Goal: Task Accomplishment & Management: Complete application form

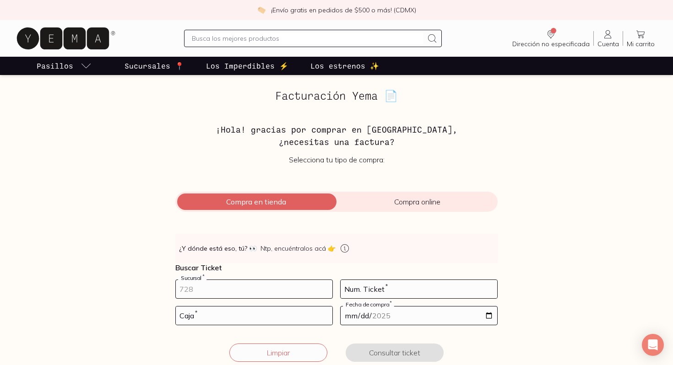
click at [228, 284] on input "number" at bounding box center [254, 289] width 157 height 18
type input "10002"
click at [374, 290] on input "number" at bounding box center [419, 289] width 157 height 18
type input "49"
click at [279, 321] on input "number" at bounding box center [254, 316] width 157 height 18
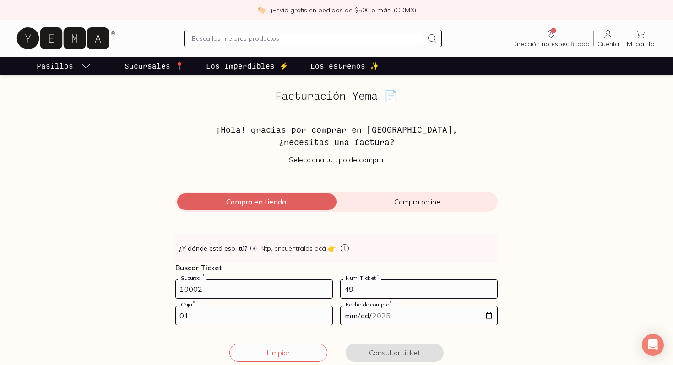
type input "01"
click at [387, 320] on input "date" at bounding box center [419, 316] width 157 height 18
click at [368, 320] on input "date" at bounding box center [419, 316] width 157 height 18
click at [353, 318] on input "date" at bounding box center [419, 316] width 157 height 18
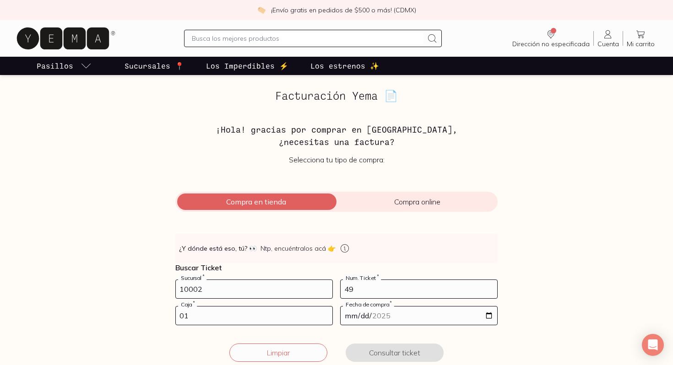
click at [353, 318] on input "date" at bounding box center [419, 316] width 157 height 18
click at [488, 314] on input "date" at bounding box center [419, 316] width 157 height 18
type input "[DATE]"
click at [395, 353] on button "Consultar ticket" at bounding box center [395, 353] width 98 height 18
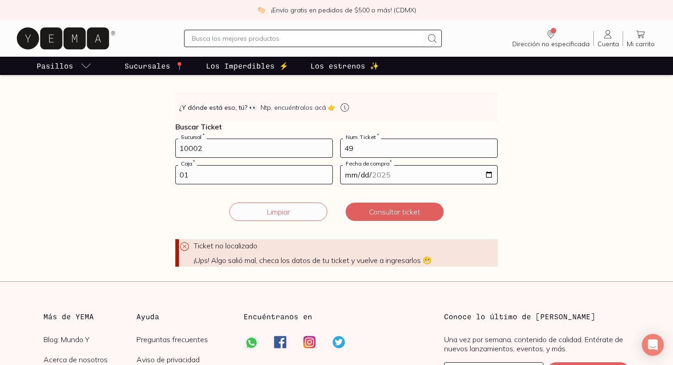
scroll to position [135, 0]
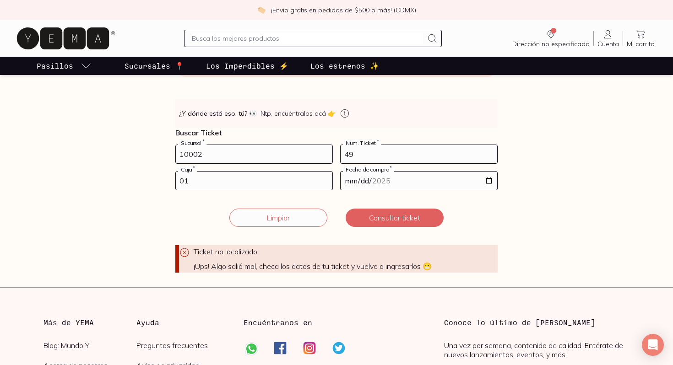
click at [293, 160] on input "10002" at bounding box center [254, 154] width 157 height 18
click at [266, 157] on input "10002" at bounding box center [254, 154] width 157 height 18
click at [278, 186] on input "01" at bounding box center [254, 181] width 157 height 18
click at [409, 154] on input "49" at bounding box center [419, 154] width 157 height 18
click at [410, 191] on form "10002 Sucursal * 49 Num. Ticket * 01 Caja * [DATE] Fecha de compra * Ticket no …" at bounding box center [336, 209] width 322 height 128
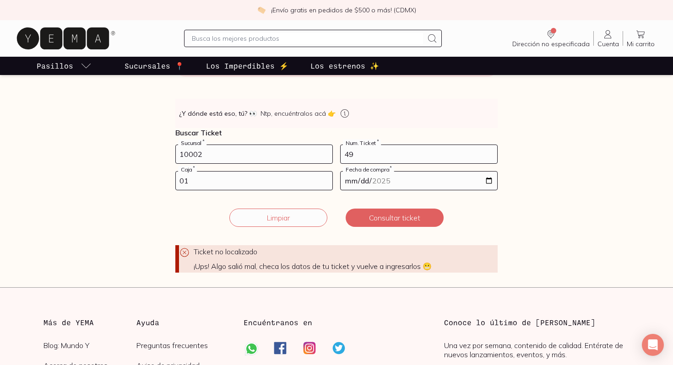
click at [415, 187] on input "[DATE]" at bounding box center [419, 181] width 157 height 18
click at [416, 180] on input "[DATE]" at bounding box center [419, 181] width 157 height 18
click at [494, 182] on input "[DATE]" at bounding box center [419, 181] width 157 height 18
click at [489, 181] on input "[DATE]" at bounding box center [419, 181] width 157 height 18
click at [394, 219] on button "Consultar ticket" at bounding box center [395, 218] width 98 height 18
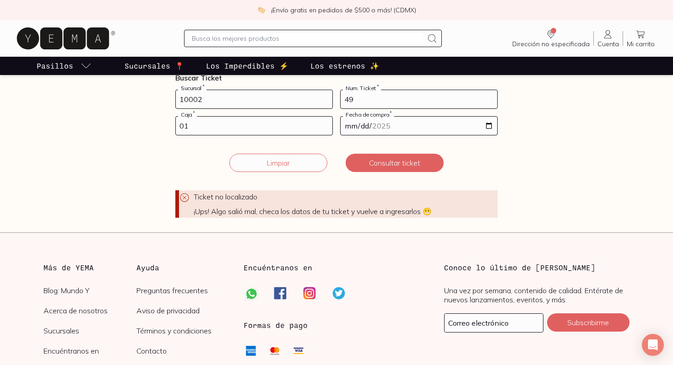
scroll to position [195, 0]
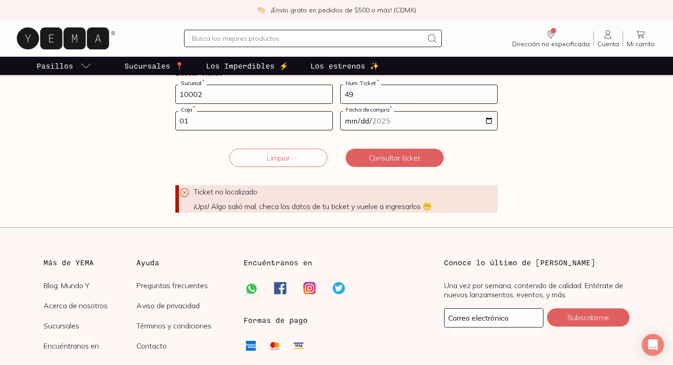
click at [385, 99] on input "49" at bounding box center [419, 94] width 157 height 18
type input "48"
click at [380, 162] on button "Consultar ticket" at bounding box center [395, 158] width 98 height 18
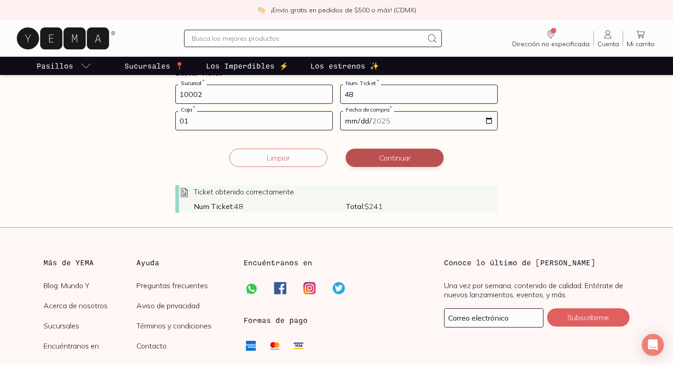
click at [391, 156] on button "Continuar" at bounding box center [395, 158] width 98 height 18
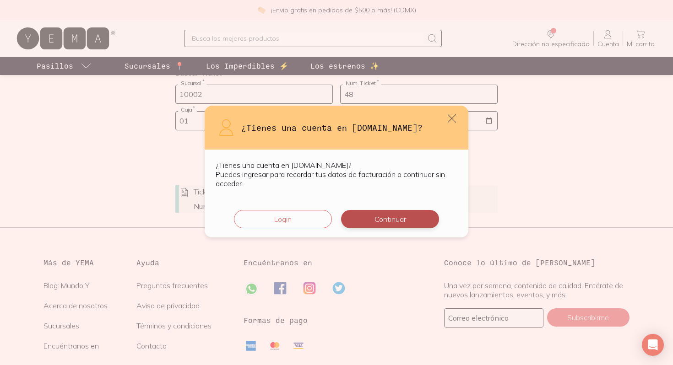
click at [396, 221] on button "Continuar" at bounding box center [390, 219] width 98 height 18
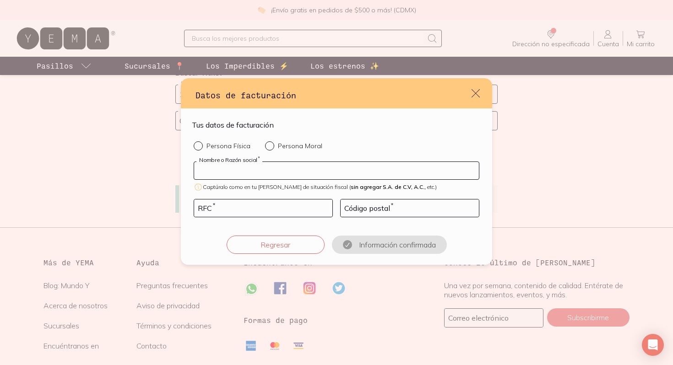
click at [307, 174] on input "default" at bounding box center [336, 170] width 285 height 17
type input "[PERSON_NAME]"
type input "05120"
click at [283, 208] on input "default" at bounding box center [263, 208] width 138 height 17
type input "MABR951217FL0"
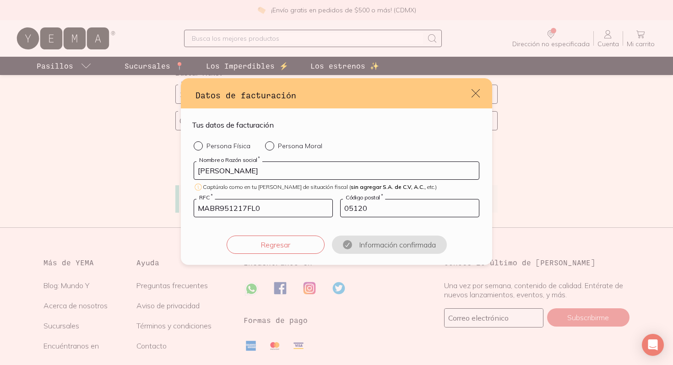
click at [371, 211] on input "05120" at bounding box center [410, 208] width 138 height 17
type input "01090"
click at [368, 226] on div "Persona Física Persona Moral [PERSON_NAME] Nombre o Razón social * Captúralo co…" at bounding box center [336, 197] width 289 height 113
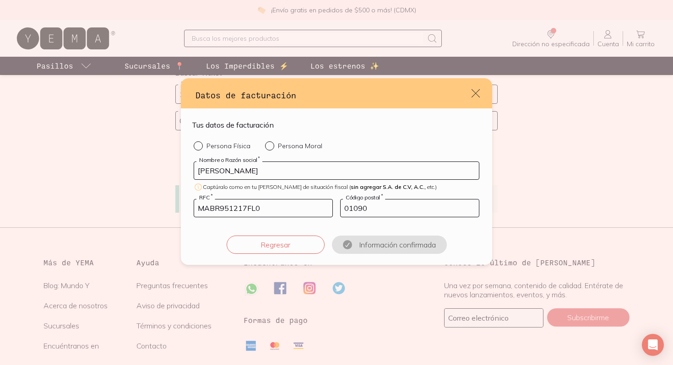
click at [201, 145] on div "default" at bounding box center [200, 145] width 13 height 9
click at [201, 145] on input "Persona Física" at bounding box center [197, 144] width 7 height 7
radio input "true"
click at [373, 242] on button "Confirmar información" at bounding box center [389, 245] width 98 height 18
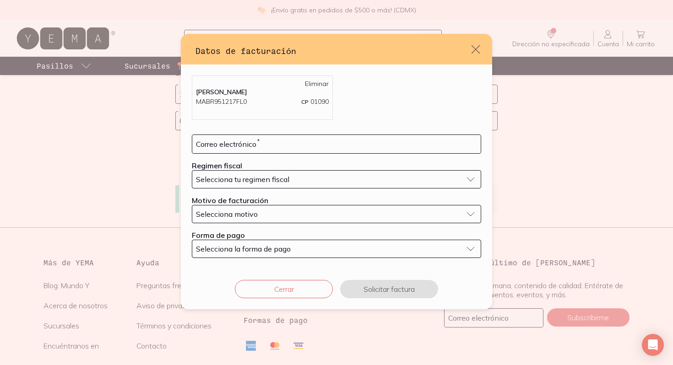
click at [300, 179] on div "Selecciona tu regimen fiscal" at bounding box center [329, 179] width 266 height 9
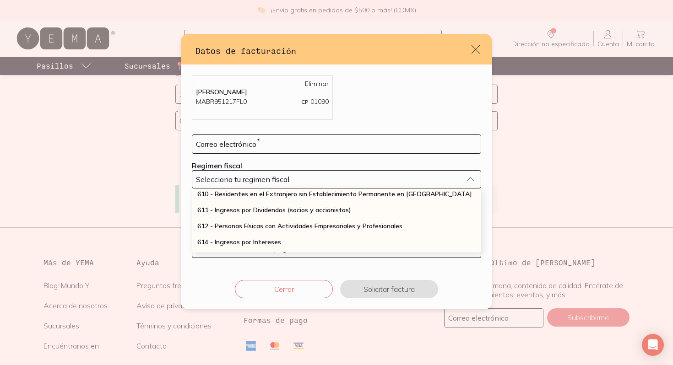
scroll to position [100, 0]
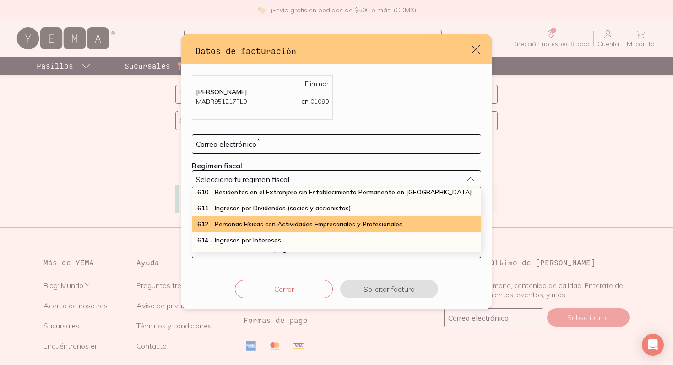
click at [290, 225] on span "612 - Personas Físicas con Actividades Empresariales y Profesionales" at bounding box center [299, 224] width 205 height 8
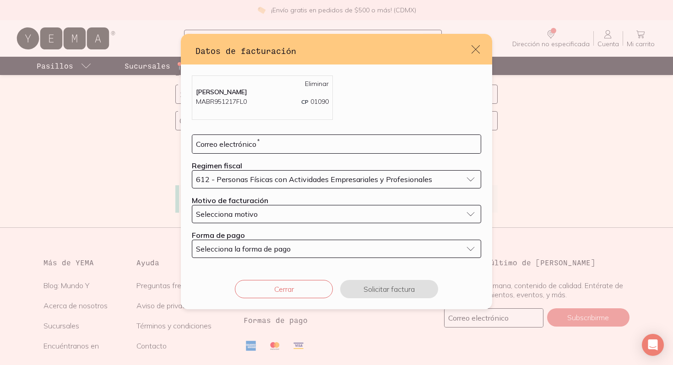
click at [278, 216] on div "Selecciona motivo" at bounding box center [329, 214] width 266 height 9
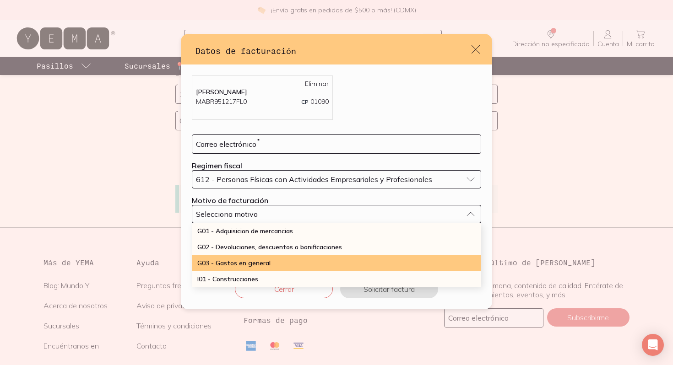
click at [271, 262] on div "G03 - Gastos en general" at bounding box center [336, 263] width 289 height 16
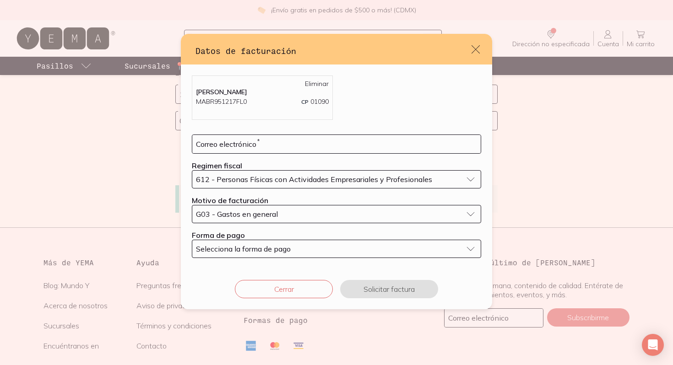
click at [270, 250] on span "Selecciona la forma de pago" at bounding box center [243, 248] width 95 height 9
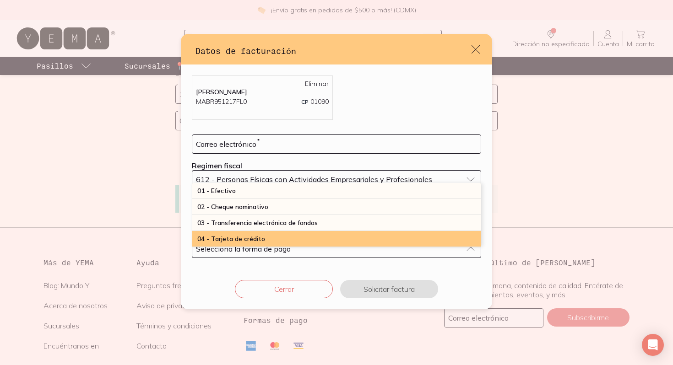
click at [271, 239] on div "04 - Tarjeta de crédito" at bounding box center [336, 239] width 289 height 16
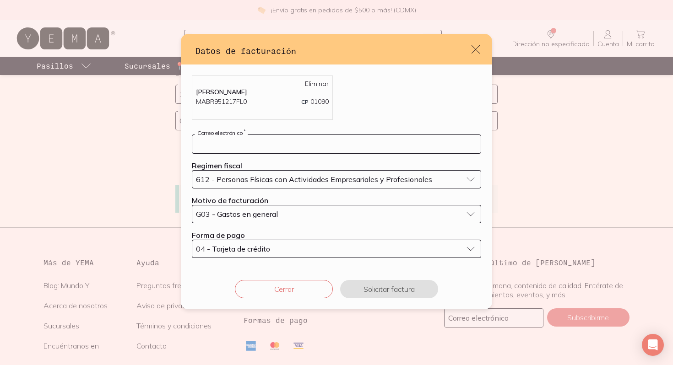
click at [341, 142] on input "default" at bounding box center [336, 144] width 288 height 18
type input "[EMAIL_ADDRESS][DOMAIN_NAME]"
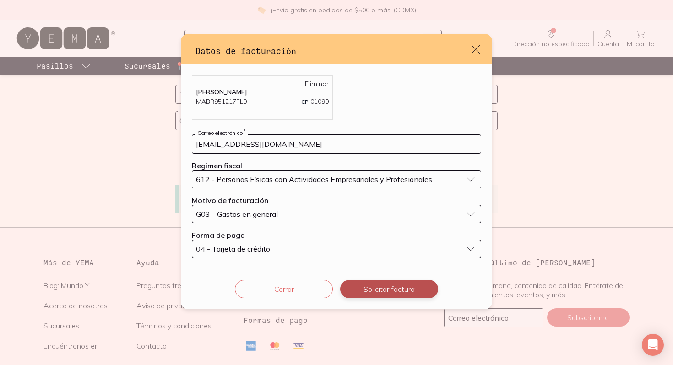
click at [377, 288] on button "Solicitar factura" at bounding box center [389, 289] width 98 height 18
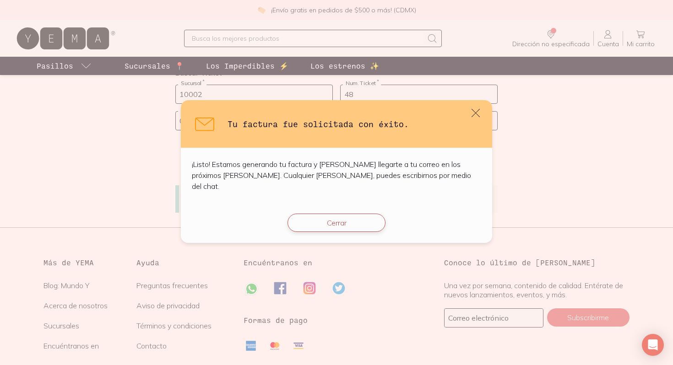
click at [361, 219] on button "Cerrar" at bounding box center [337, 223] width 98 height 18
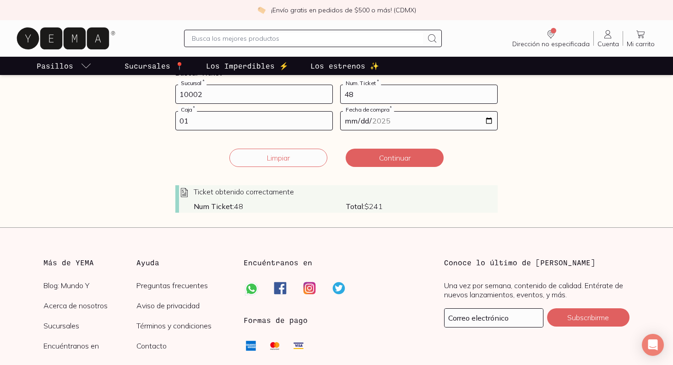
click at [385, 89] on input "48" at bounding box center [419, 94] width 157 height 18
click at [385, 95] on input "48" at bounding box center [419, 94] width 157 height 18
type input "4"
type input "50"
click at [394, 159] on button "Continuar" at bounding box center [395, 158] width 98 height 18
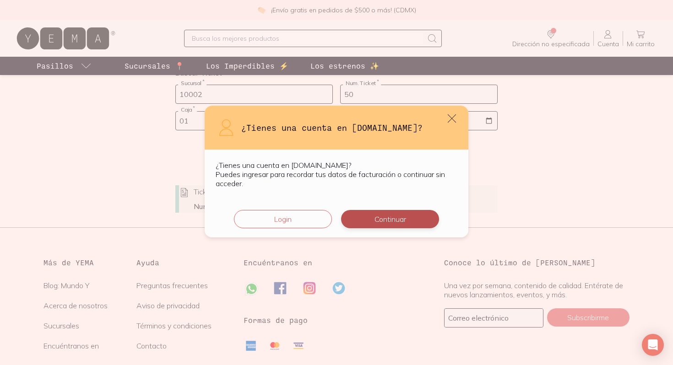
click at [391, 218] on button "Continuar" at bounding box center [390, 219] width 98 height 18
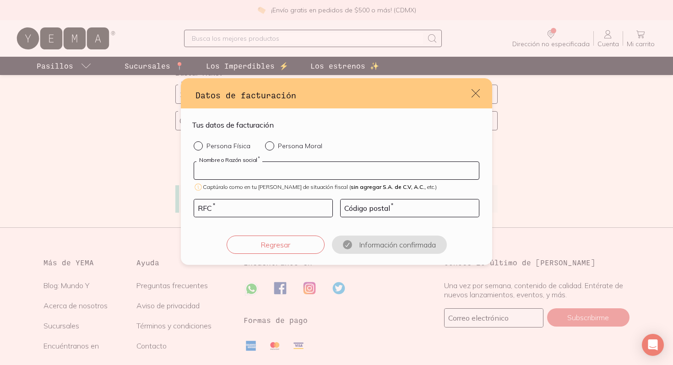
click at [297, 171] on input "default" at bounding box center [336, 170] width 285 height 17
type input "[PERSON_NAME]"
type input "05120"
click at [278, 210] on input "default" at bounding box center [263, 208] width 138 height 17
type input "MABR951217FL0"
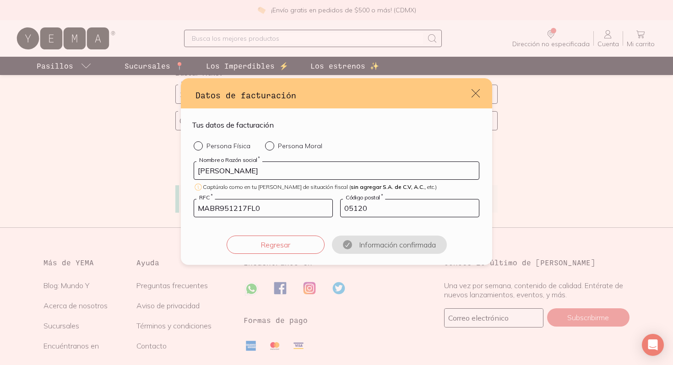
click at [383, 212] on input "05120" at bounding box center [410, 208] width 138 height 17
type input "01090"
click at [201, 145] on div "default" at bounding box center [200, 145] width 13 height 9
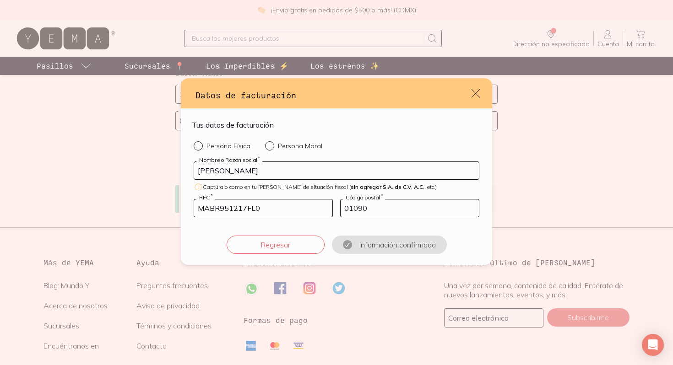
click at [201, 145] on input "Persona Física" at bounding box center [197, 144] width 7 height 7
radio input "true"
click at [370, 247] on button "Confirmar información" at bounding box center [389, 245] width 98 height 18
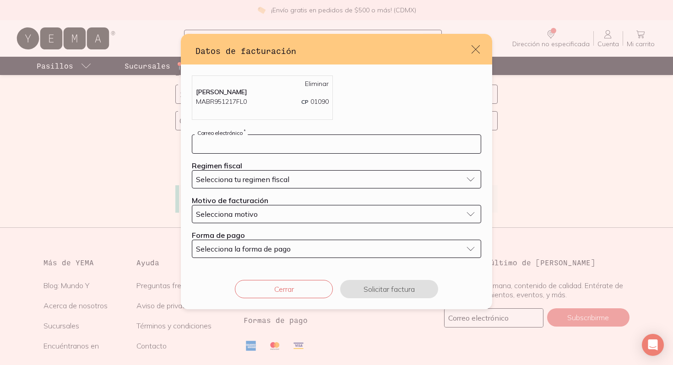
click at [284, 146] on input "default" at bounding box center [336, 144] width 288 height 18
type input "[EMAIL_ADDRESS][DOMAIN_NAME]"
click at [289, 181] on div "Selecciona tu regimen fiscal" at bounding box center [329, 179] width 266 height 9
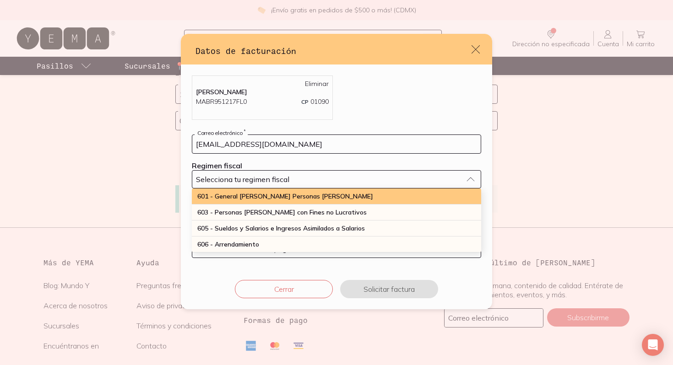
click at [287, 201] on div "601 - General [PERSON_NAME] Personas [PERSON_NAME]" at bounding box center [336, 197] width 289 height 16
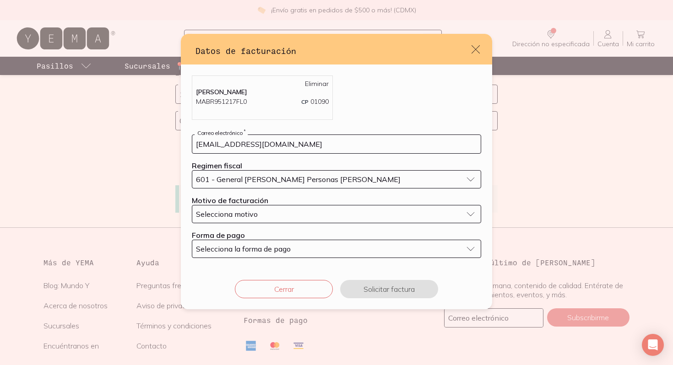
click at [294, 182] on span "601 - General [PERSON_NAME] Personas [PERSON_NAME]" at bounding box center [298, 179] width 205 height 7
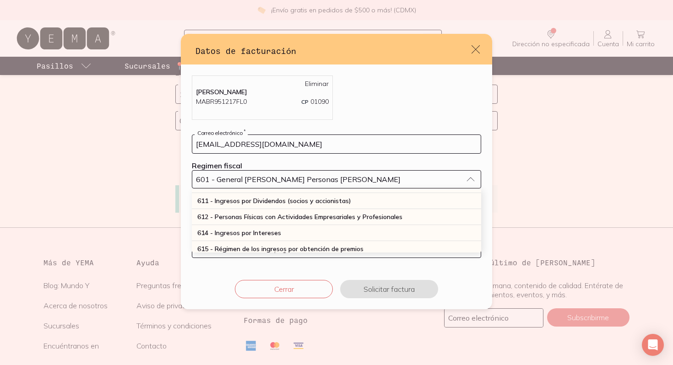
scroll to position [110, 0]
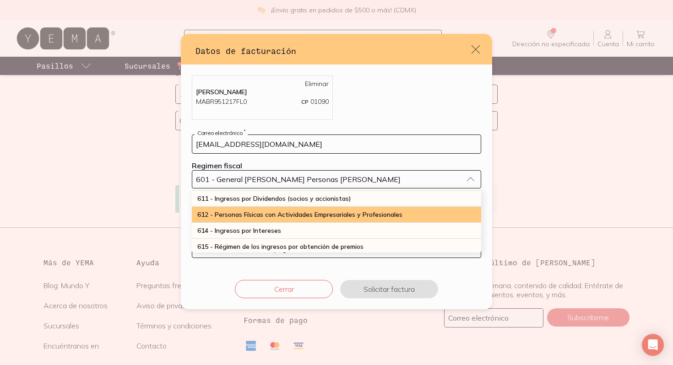
click at [286, 216] on span "612 - Personas Físicas con Actividades Empresariales y Profesionales" at bounding box center [299, 215] width 205 height 8
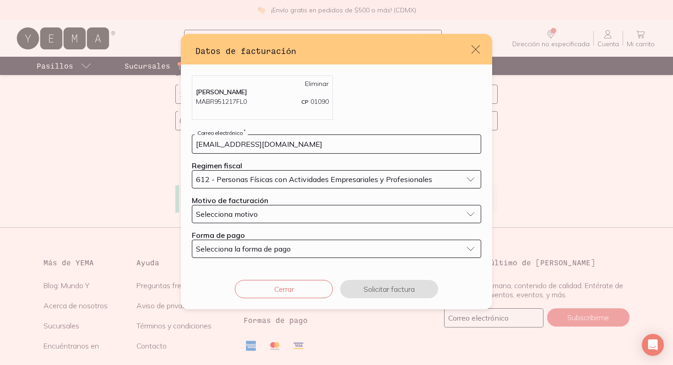
click at [282, 216] on div "Selecciona motivo" at bounding box center [329, 214] width 266 height 9
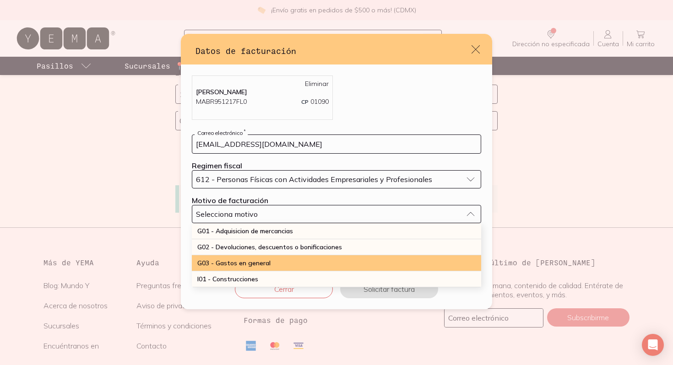
click at [271, 260] on div "G03 - Gastos en general" at bounding box center [336, 263] width 289 height 16
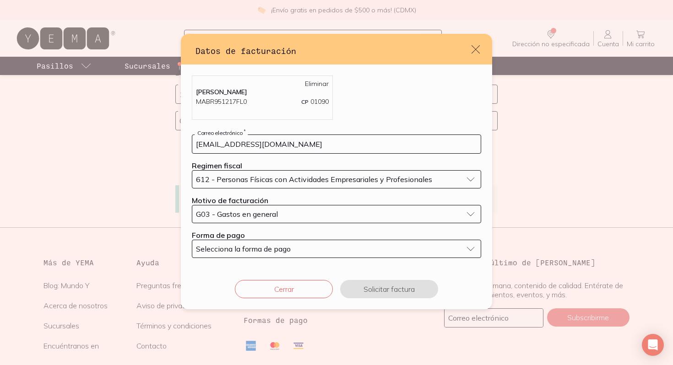
click at [271, 245] on span "Selecciona la forma de pago" at bounding box center [243, 248] width 95 height 9
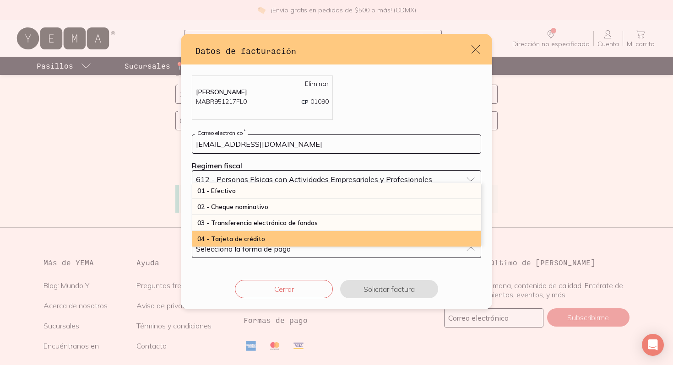
click at [272, 234] on div "04 - Tarjeta de crédito" at bounding box center [336, 239] width 289 height 16
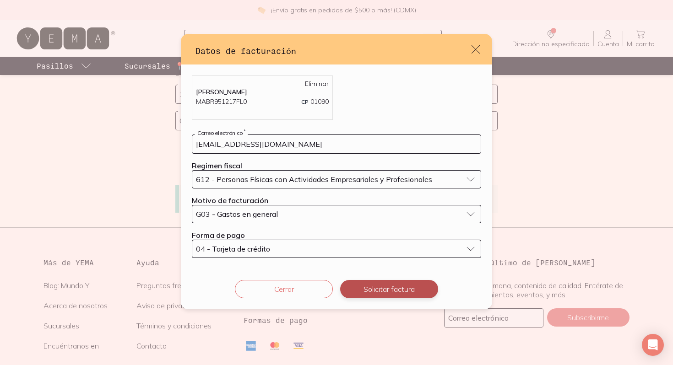
click at [375, 292] on button "Solicitar factura" at bounding box center [389, 289] width 98 height 18
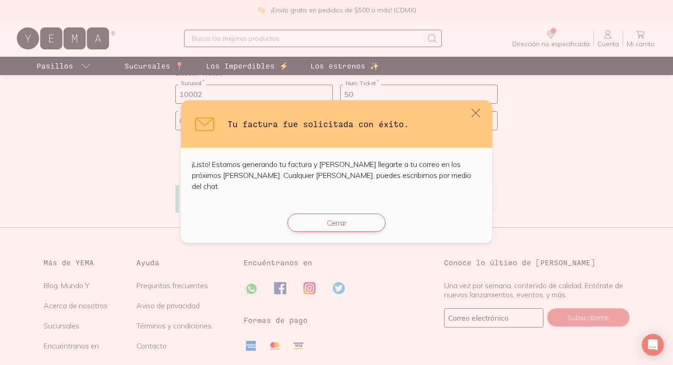
click at [341, 217] on button "Cerrar" at bounding box center [337, 223] width 98 height 18
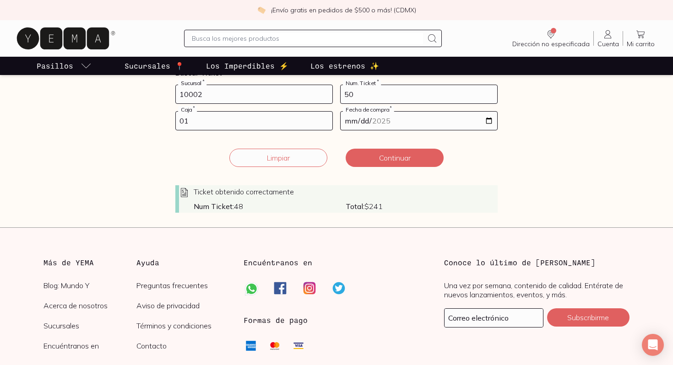
click at [391, 94] on input "50" at bounding box center [419, 94] width 157 height 18
type input "51"
click at [382, 155] on button "Continuar" at bounding box center [395, 158] width 98 height 18
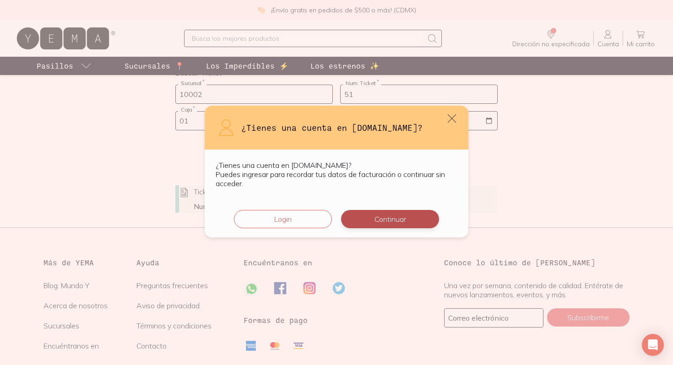
click at [399, 219] on button "Continuar" at bounding box center [390, 219] width 98 height 18
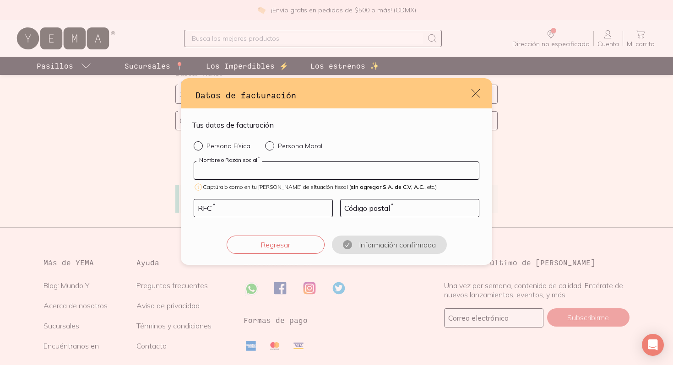
click at [303, 171] on input "default" at bounding box center [336, 170] width 285 height 17
click at [199, 146] on input "Persona Física" at bounding box center [197, 144] width 7 height 7
radio input "true"
click at [226, 168] on input "default" at bounding box center [336, 170] width 285 height 17
type input "[PERSON_NAME]"
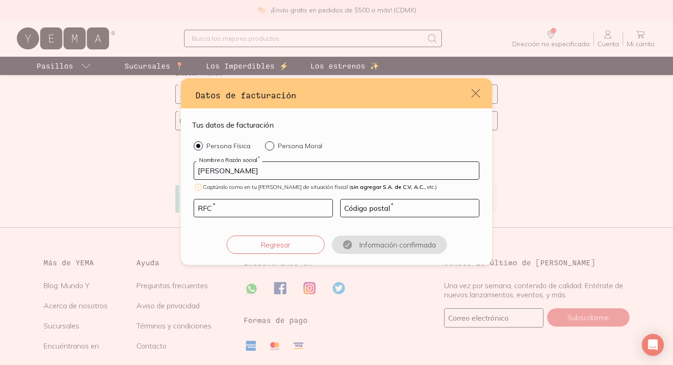
type input "05120"
click at [277, 210] on input "default" at bounding box center [263, 208] width 138 height 17
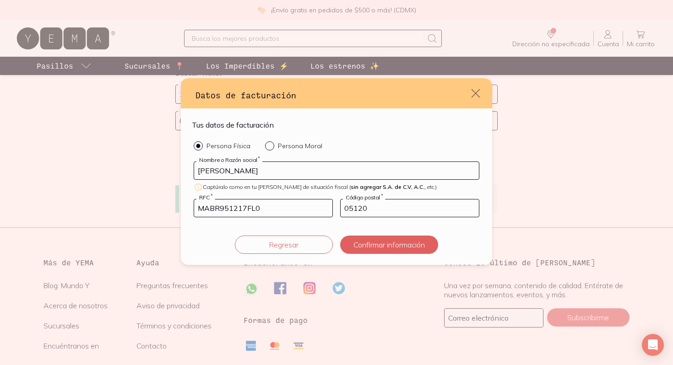
type input "MABR951217FL0"
click at [374, 209] on input "05120" at bounding box center [410, 208] width 138 height 17
type input "01090"
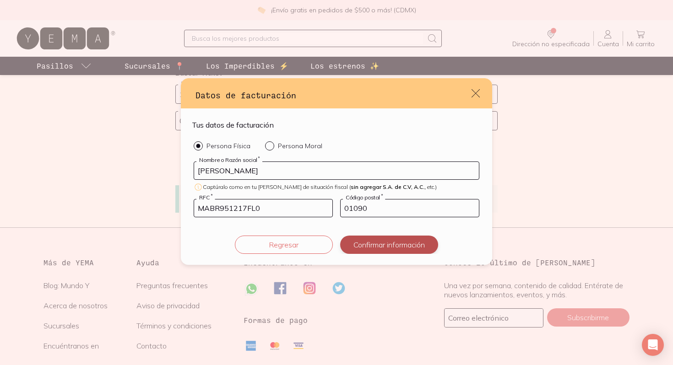
click at [363, 245] on button "Confirmar información" at bounding box center [389, 245] width 98 height 18
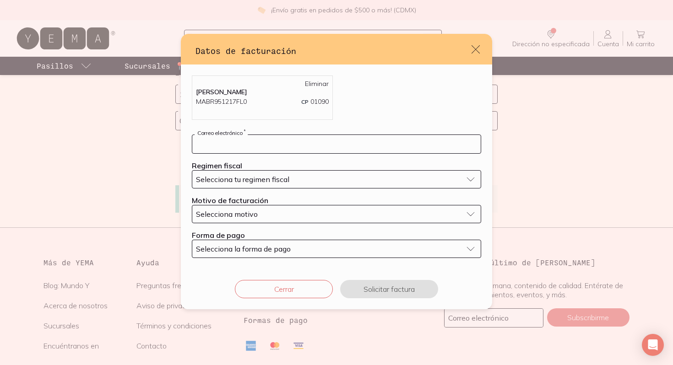
click at [281, 148] on input "default" at bounding box center [336, 144] width 288 height 18
type input "[EMAIL_ADDRESS][DOMAIN_NAME]"
click at [281, 179] on span "Selecciona tu regimen fiscal" at bounding box center [242, 179] width 93 height 9
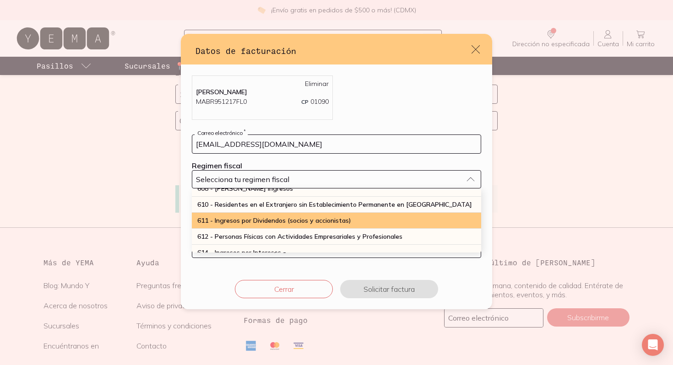
scroll to position [93, 0]
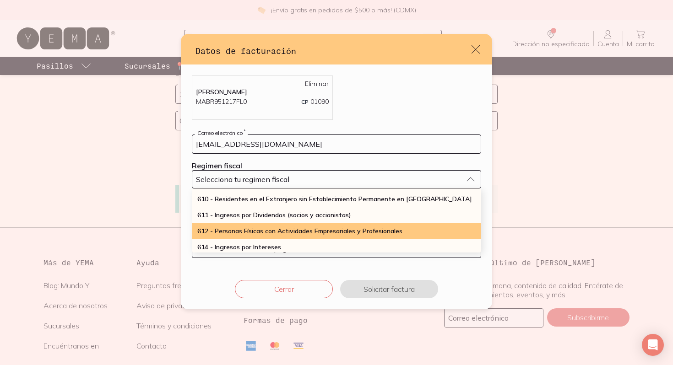
click at [278, 233] on span "612 - Personas Físicas con Actividades Empresariales y Profesionales" at bounding box center [299, 231] width 205 height 8
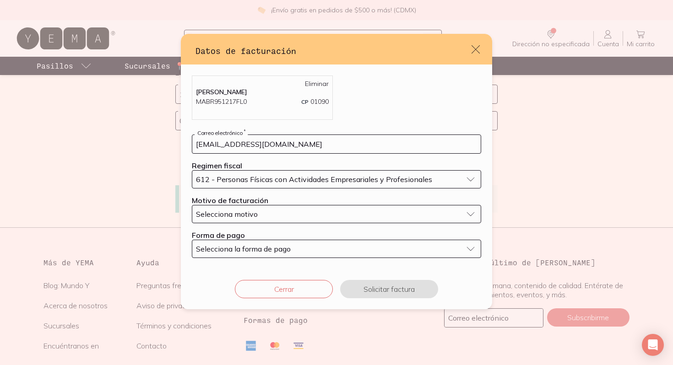
click at [271, 216] on div "Selecciona motivo" at bounding box center [329, 214] width 266 height 9
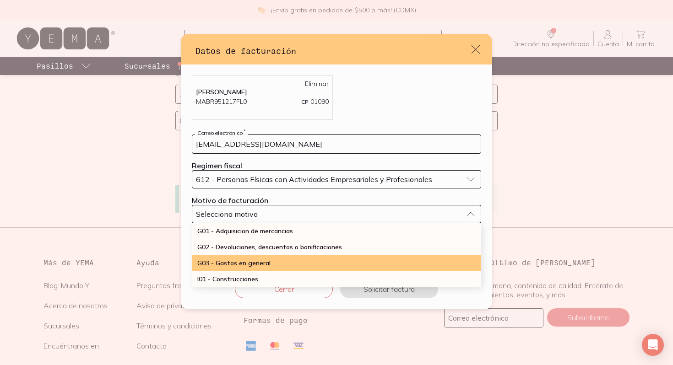
click at [260, 262] on span "G03 - Gastos en general" at bounding box center [233, 263] width 73 height 8
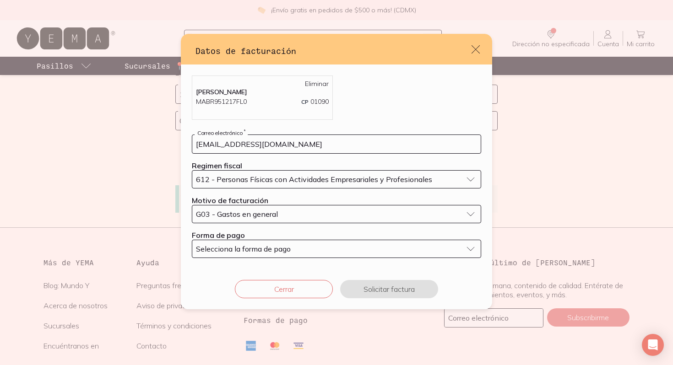
click at [263, 246] on span "Selecciona la forma de pago" at bounding box center [243, 248] width 95 height 9
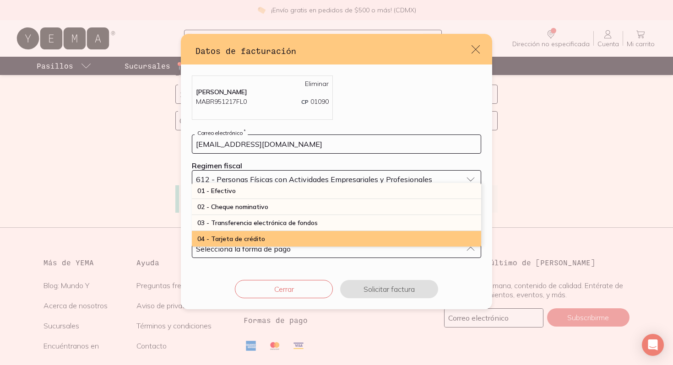
click at [264, 239] on div "04 - Tarjeta de crédito" at bounding box center [336, 239] width 289 height 16
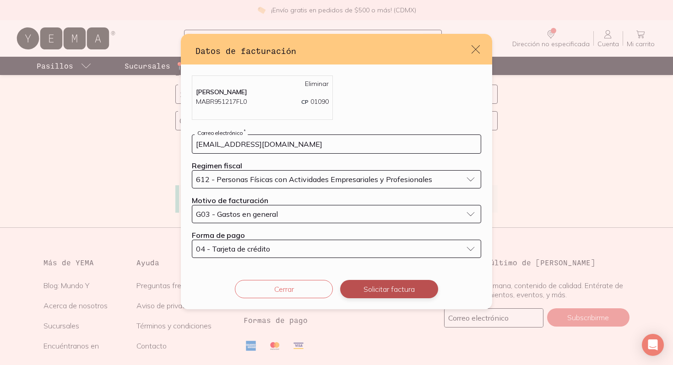
click at [387, 289] on button "Solicitar factura" at bounding box center [389, 289] width 98 height 18
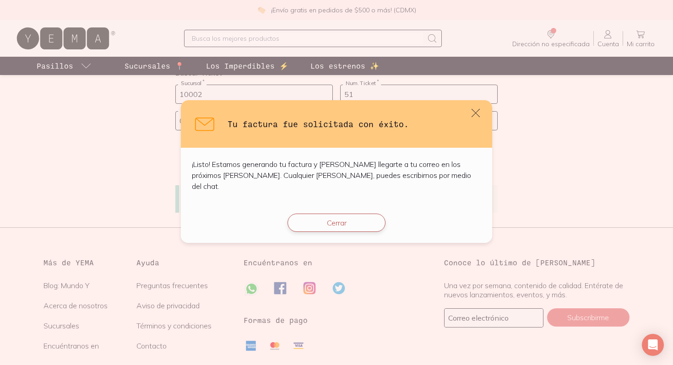
click at [342, 220] on button "Cerrar" at bounding box center [337, 223] width 98 height 18
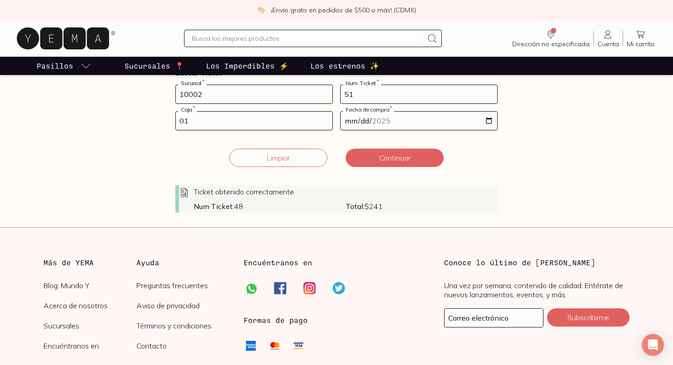
click at [391, 95] on input "51" at bounding box center [419, 94] width 157 height 18
type input "5"
type input "11"
click at [249, 125] on input "01" at bounding box center [254, 121] width 157 height 18
type input "02"
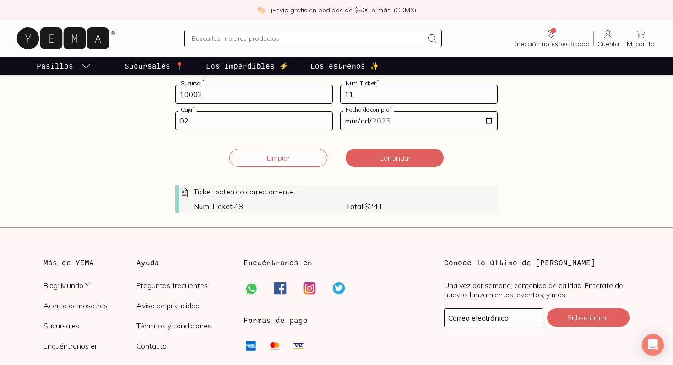
click at [489, 120] on input "[DATE]" at bounding box center [419, 121] width 157 height 18
type input "[DATE]"
click at [400, 158] on button "Continuar" at bounding box center [395, 158] width 98 height 18
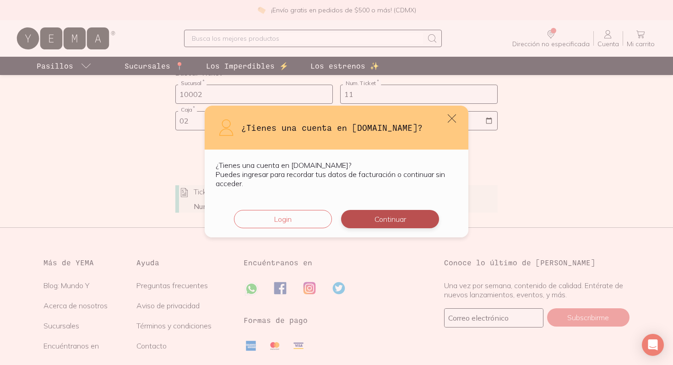
click at [392, 222] on button "Continuar" at bounding box center [390, 219] width 98 height 18
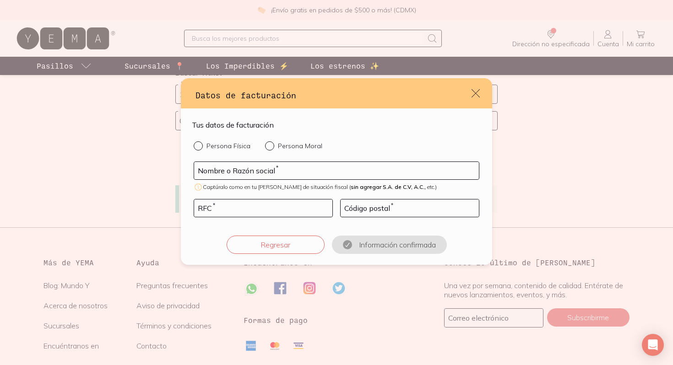
click at [201, 144] on div "default" at bounding box center [200, 145] width 13 height 9
click at [196, 141] on form "Tus datos de facturación Persona Física Persona Moral Nombre o Razón social * C…" at bounding box center [336, 186] width 289 height 135
click at [197, 146] on input "Persona Física" at bounding box center [197, 144] width 7 height 7
radio input "true"
click at [217, 170] on input "default" at bounding box center [336, 170] width 285 height 17
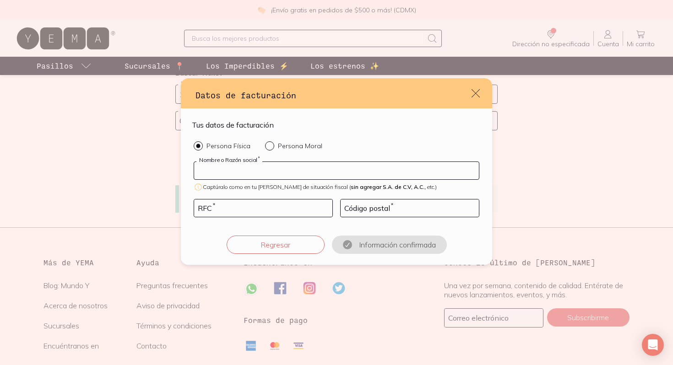
type input "[PERSON_NAME]"
type input "05120"
click at [264, 205] on input "default" at bounding box center [263, 208] width 138 height 17
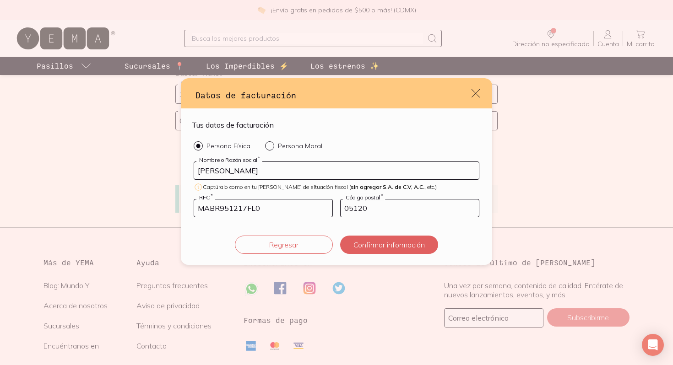
type input "MABR951217FL0"
click at [370, 206] on input "05120" at bounding box center [410, 208] width 138 height 17
type input "01090"
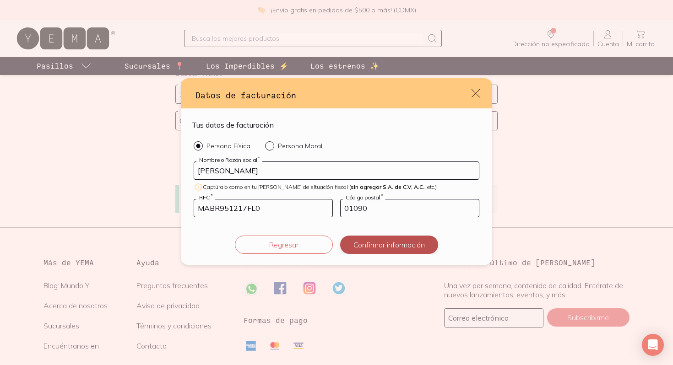
click at [365, 246] on button "Confirmar información" at bounding box center [389, 245] width 98 height 18
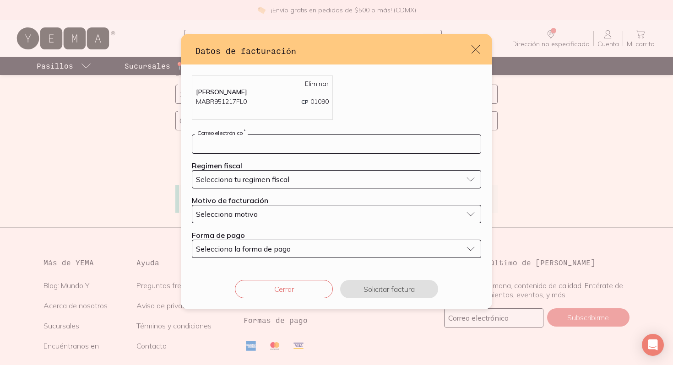
click at [287, 142] on input "default" at bounding box center [336, 144] width 288 height 18
type input "[EMAIL_ADDRESS][DOMAIN_NAME]"
click at [284, 179] on span "Selecciona tu regimen fiscal" at bounding box center [242, 179] width 93 height 9
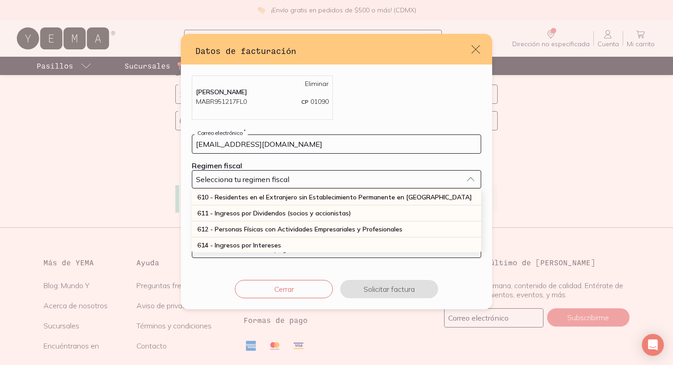
scroll to position [99, 0]
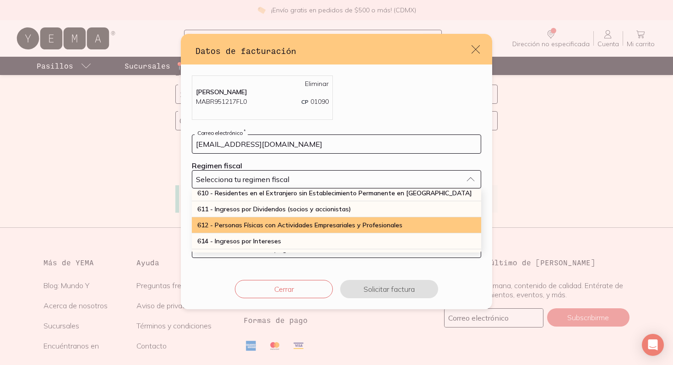
click at [271, 228] on span "612 - Personas Físicas con Actividades Empresariales y Profesionales" at bounding box center [299, 225] width 205 height 8
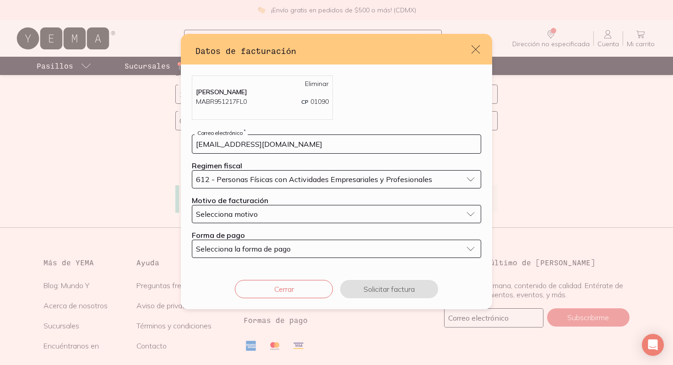
click at [271, 215] on div "Selecciona motivo" at bounding box center [329, 214] width 266 height 9
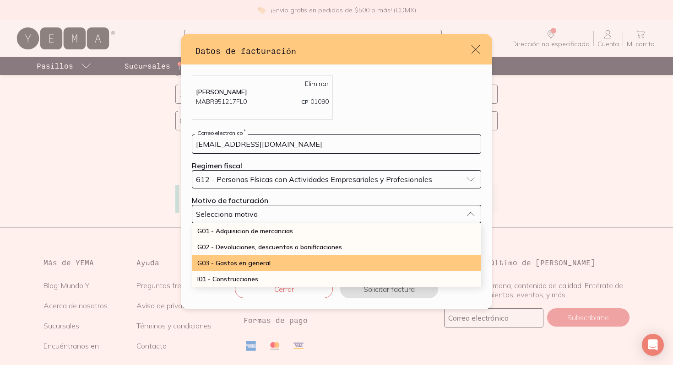
click at [266, 260] on span "G03 - Gastos en general" at bounding box center [233, 263] width 73 height 8
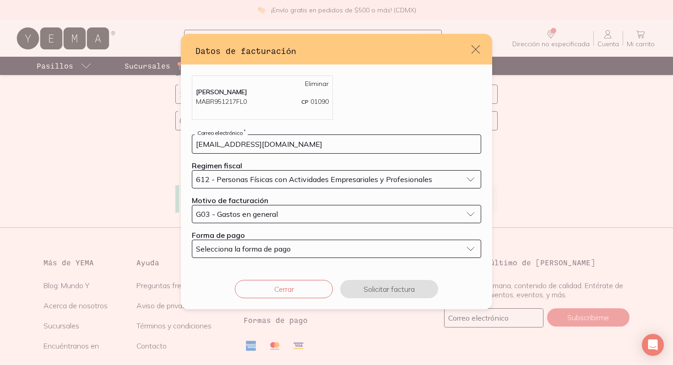
click at [267, 250] on span "Selecciona la forma de pago" at bounding box center [243, 248] width 95 height 9
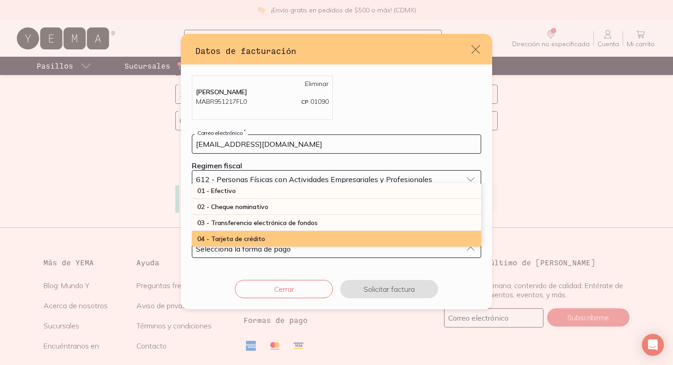
click at [267, 241] on div "04 - Tarjeta de crédito" at bounding box center [336, 239] width 289 height 16
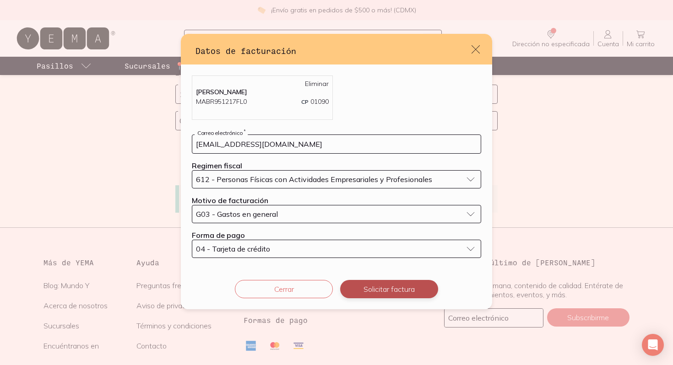
click at [383, 294] on button "Solicitar factura" at bounding box center [389, 289] width 98 height 18
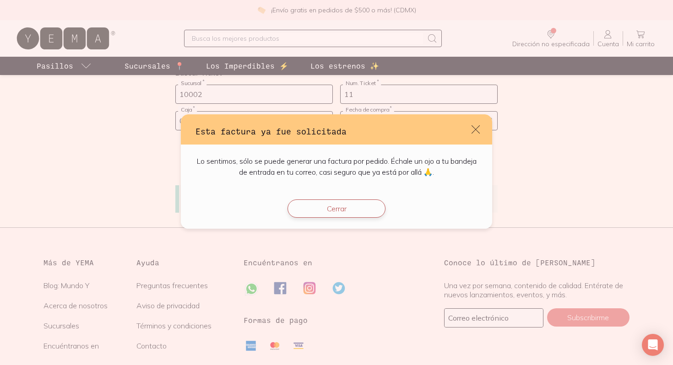
click at [348, 207] on button "Cerrar" at bounding box center [337, 209] width 98 height 18
